Goal: Information Seeking & Learning: Learn about a topic

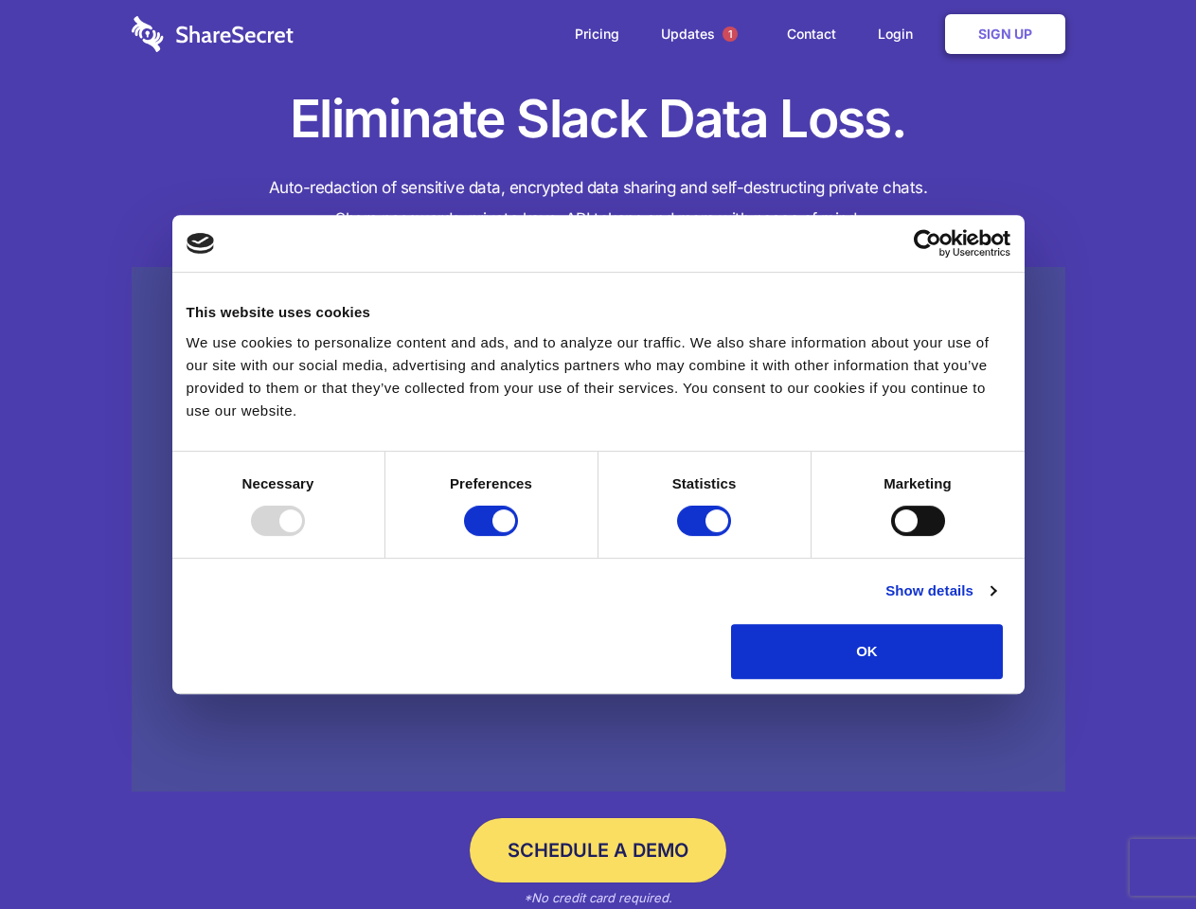
click at [305, 536] on div at bounding box center [278, 520] width 54 height 30
click at [518, 536] on input "Preferences" at bounding box center [491, 520] width 54 height 30
checkbox input "false"
click at [706, 536] on input "Statistics" at bounding box center [704, 520] width 54 height 30
checkbox input "false"
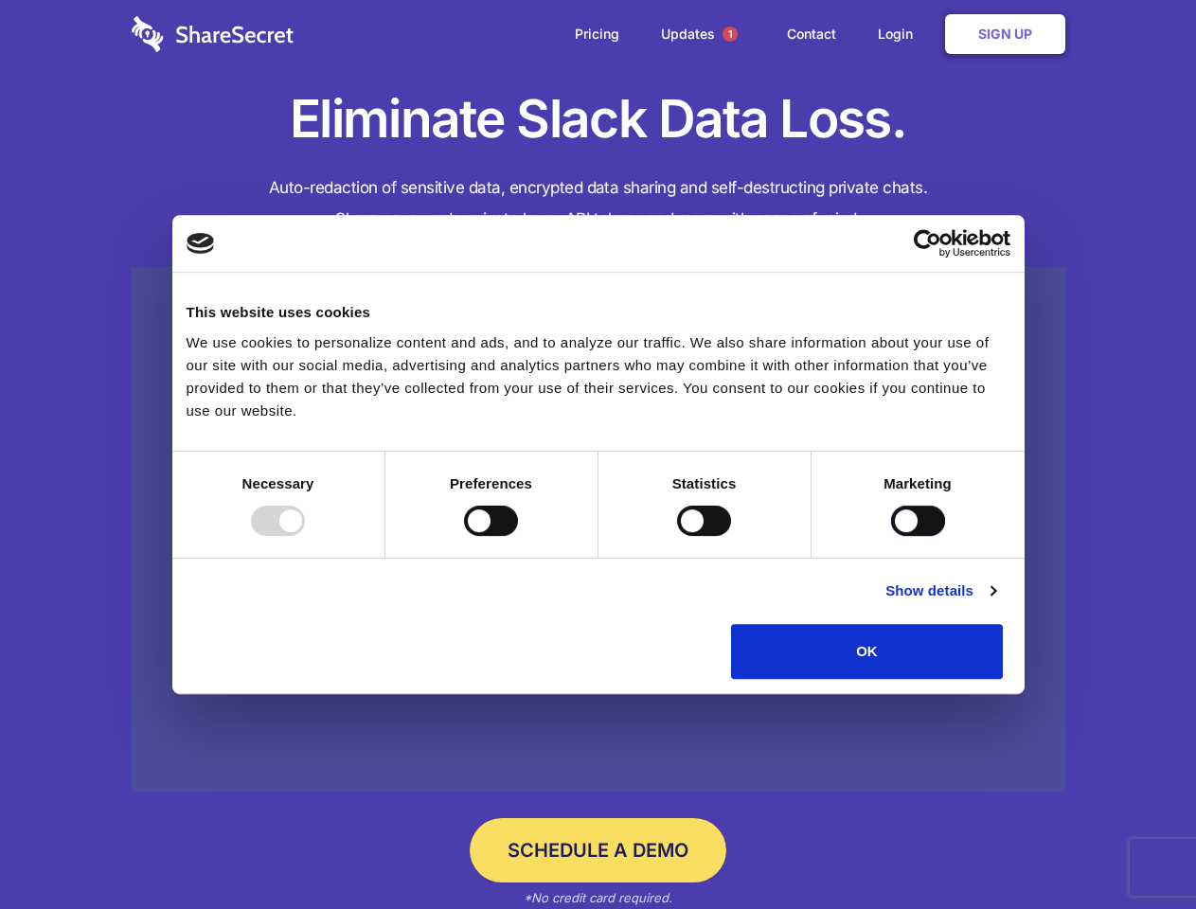
click at [891, 536] on input "Marketing" at bounding box center [918, 520] width 54 height 30
checkbox input "true"
click at [995, 602] on link "Show details" at bounding box center [940, 590] width 110 height 23
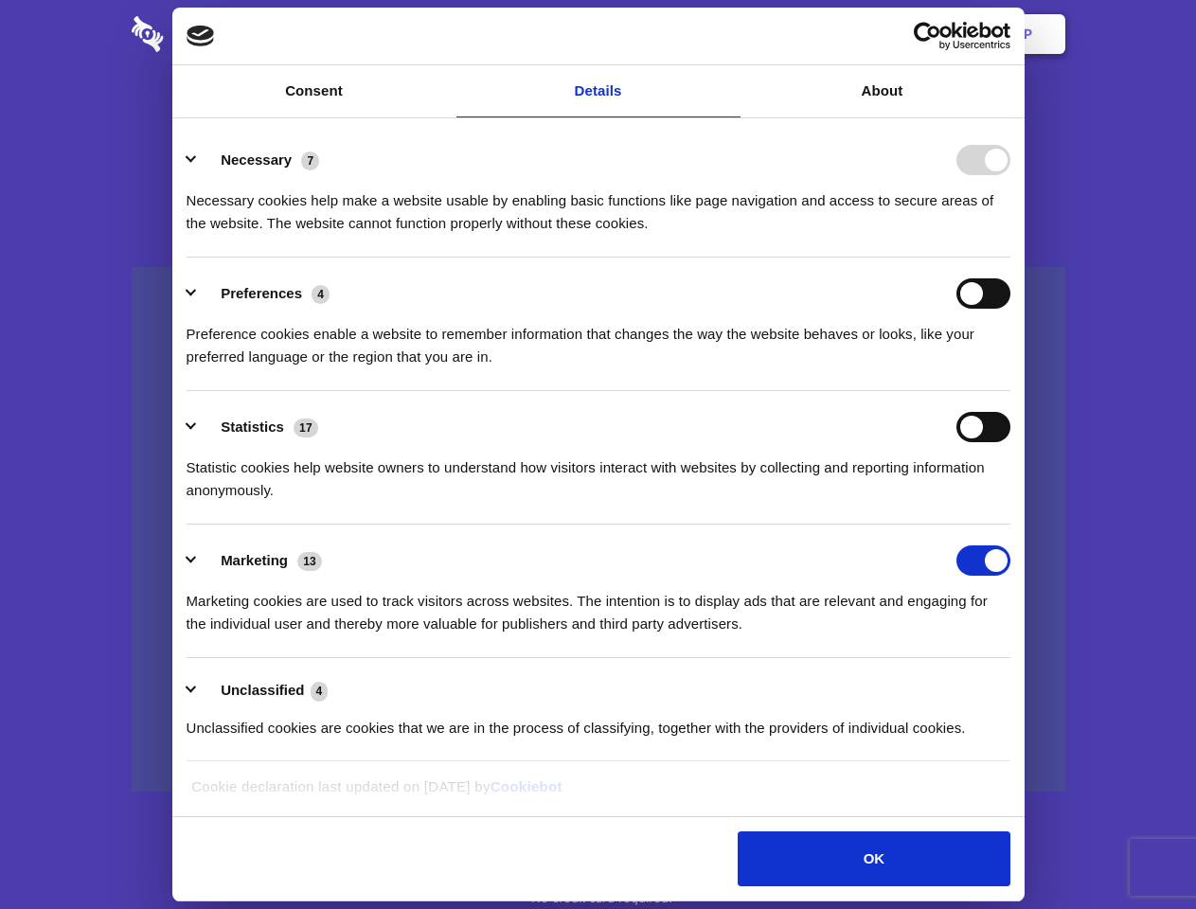
click at [1010, 257] on li "Necessary 7 Necessary cookies help make a website usable by enabling basic func…" at bounding box center [598, 190] width 824 height 133
click at [729, 34] on span "1" at bounding box center [729, 34] width 15 height 15
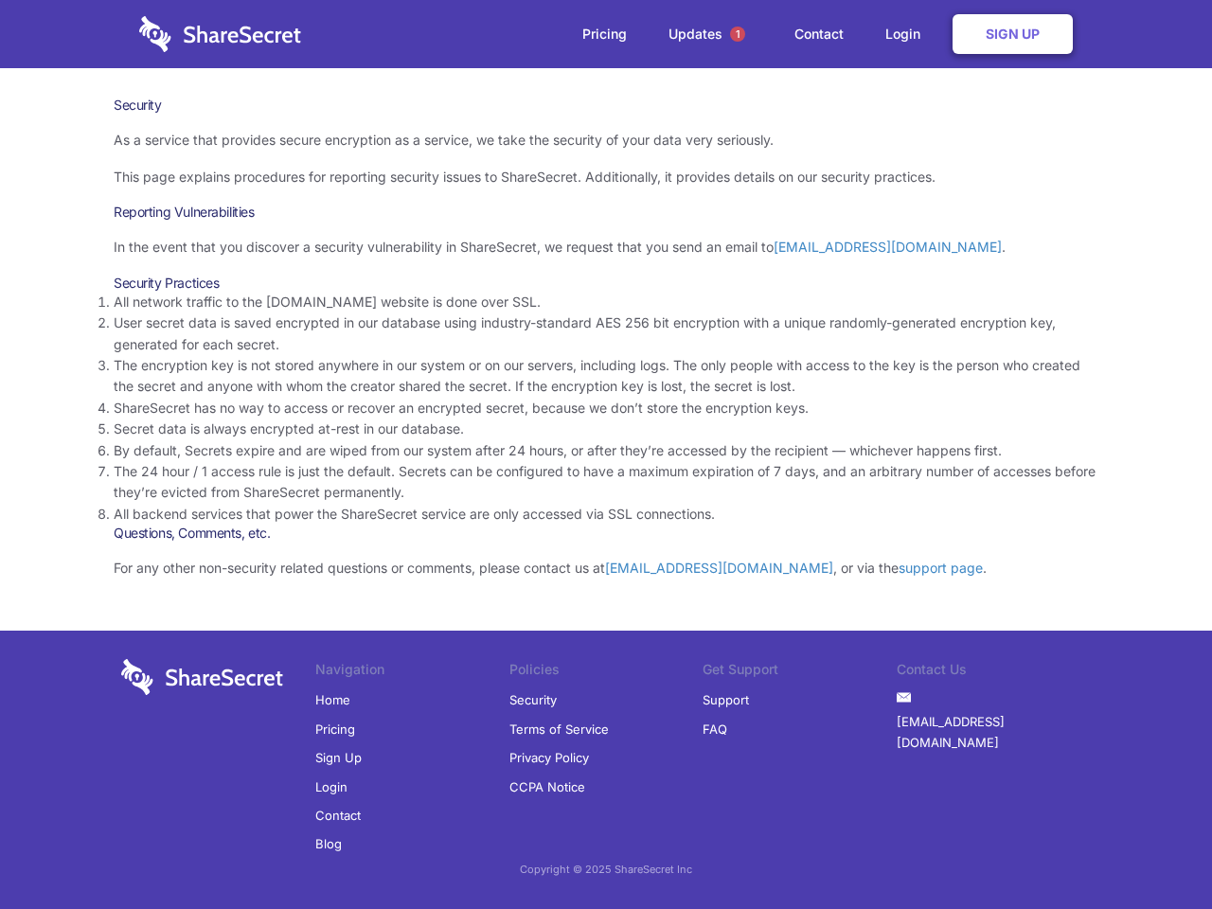
click at [606, 454] on li "By default, Secrets expire and are wiped from our system after 24 hours, or aft…" at bounding box center [606, 450] width 984 height 21
click at [737, 34] on span "1" at bounding box center [737, 34] width 15 height 15
